Goal: Information Seeking & Learning: Learn about a topic

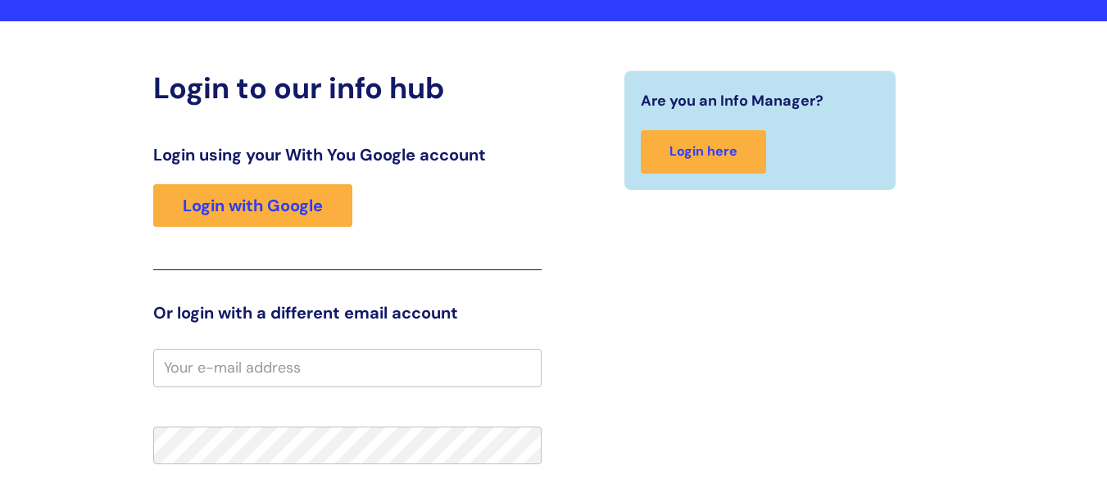
scroll to position [82, 0]
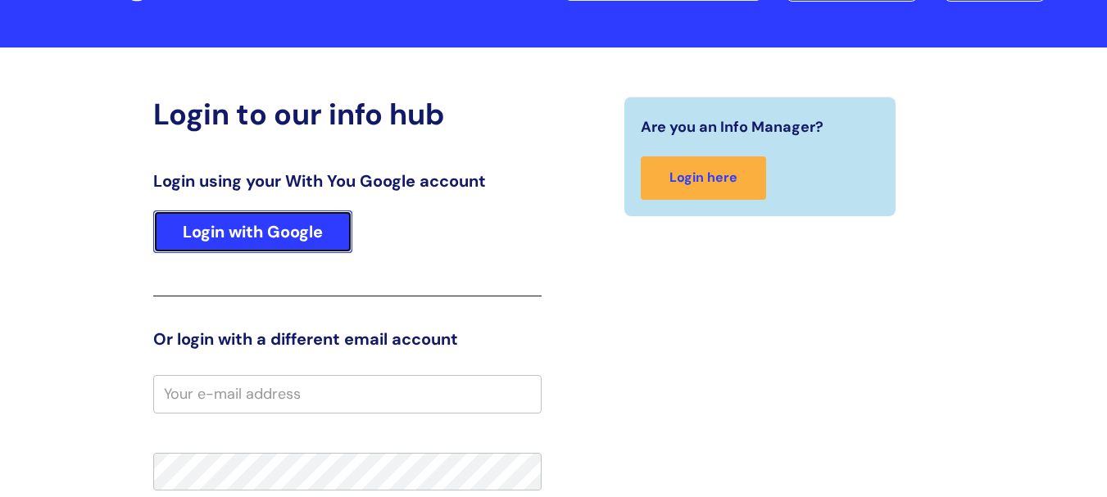
click at [234, 227] on link "Login with Google" at bounding box center [252, 232] width 199 height 43
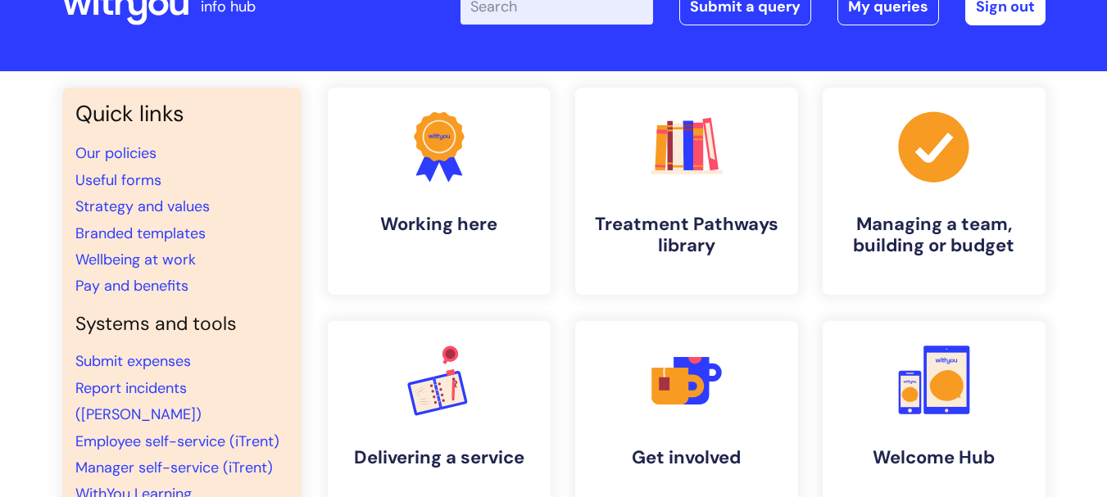
scroll to position [48, 0]
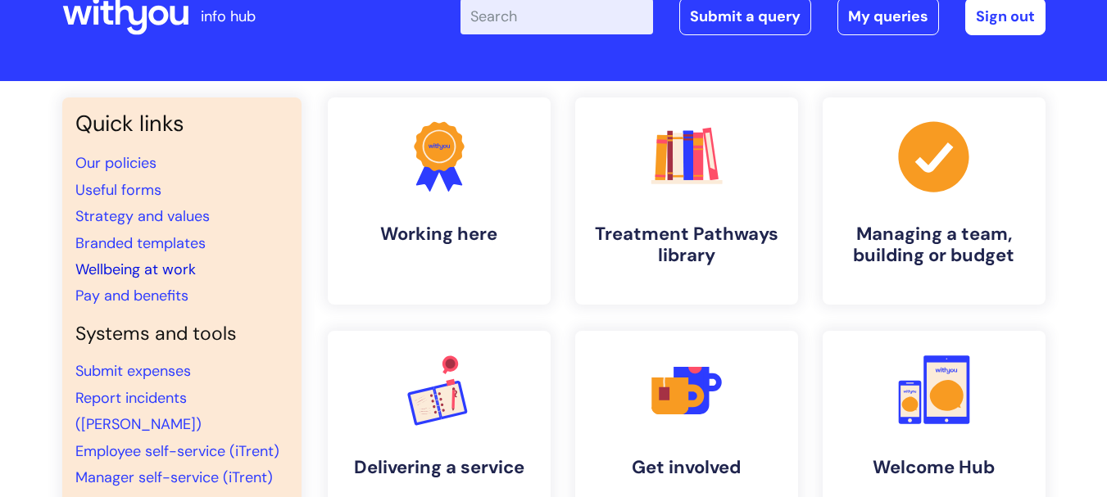
click at [153, 270] on link "Wellbeing at work" at bounding box center [135, 270] width 120 height 20
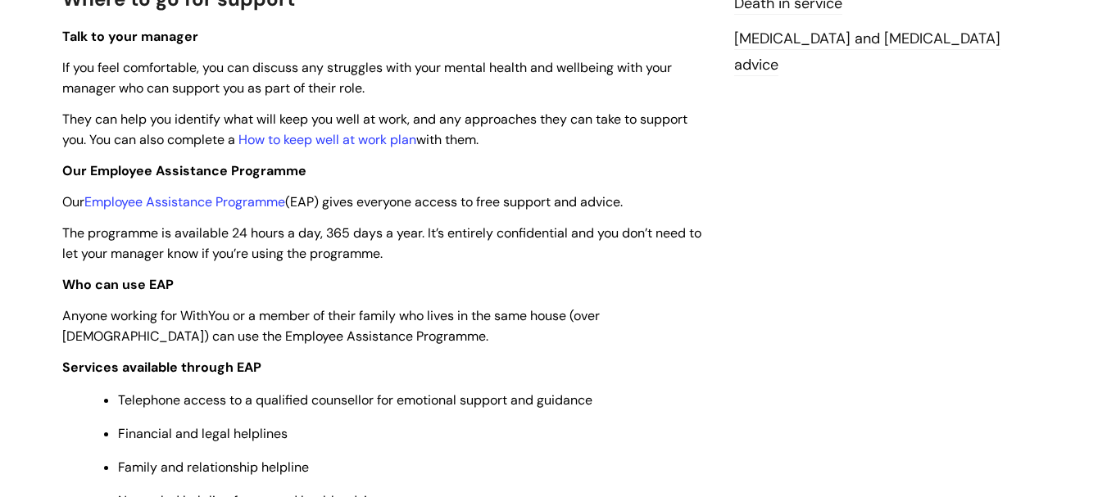
scroll to position [492, 0]
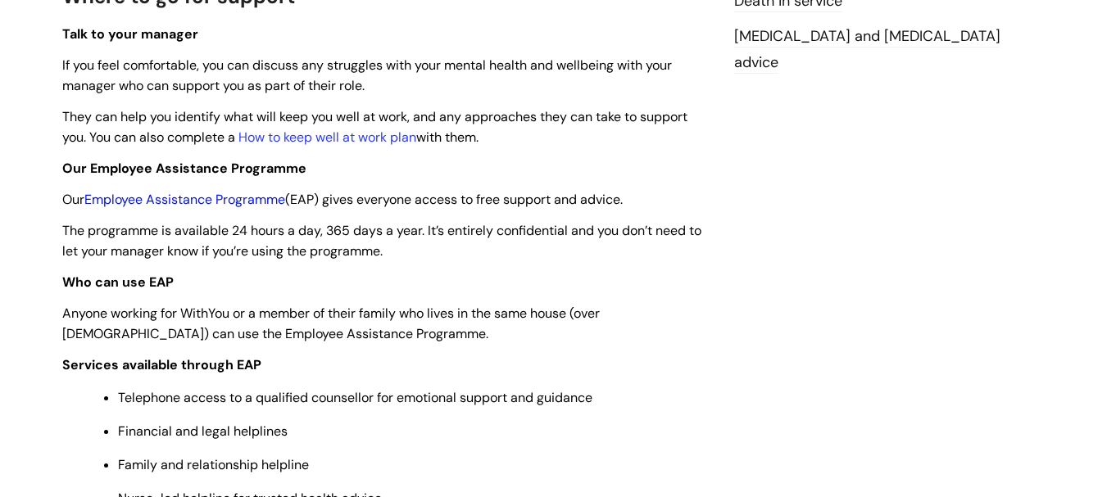
click at [175, 202] on link "Employee Assistance Programme" at bounding box center [184, 199] width 201 height 17
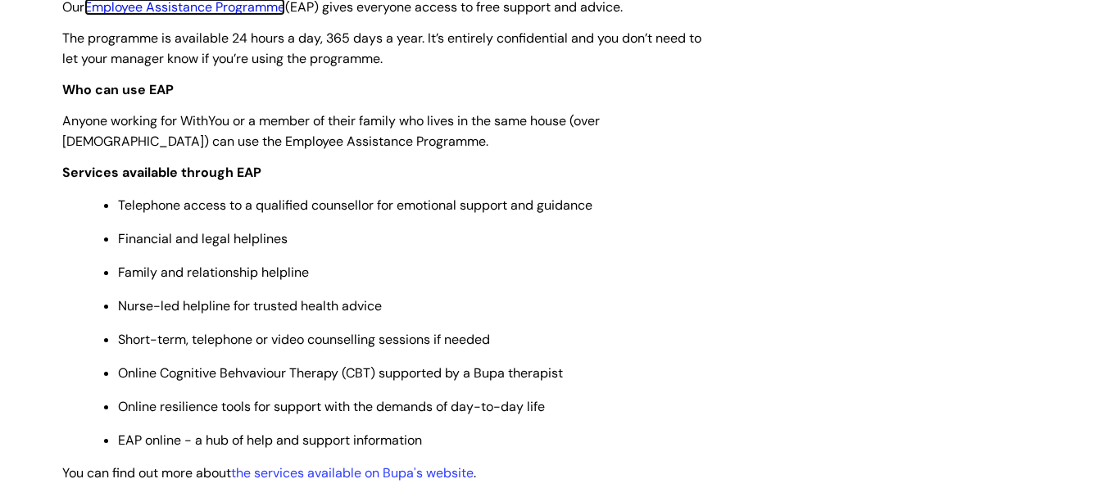
scroll to position [820, 0]
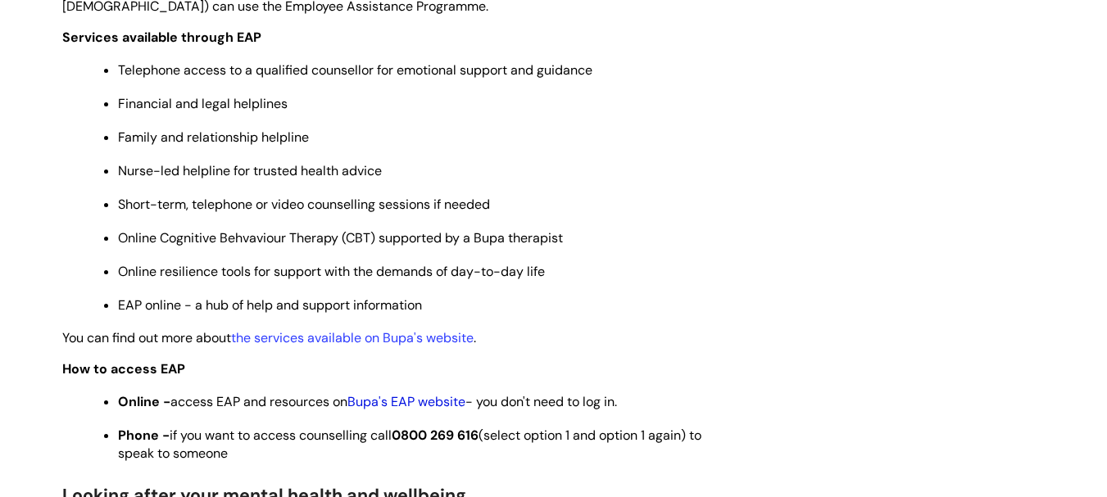
click at [443, 401] on link "Bupa's EAP website" at bounding box center [407, 401] width 118 height 17
